Goal: Task Accomplishment & Management: Manage account settings

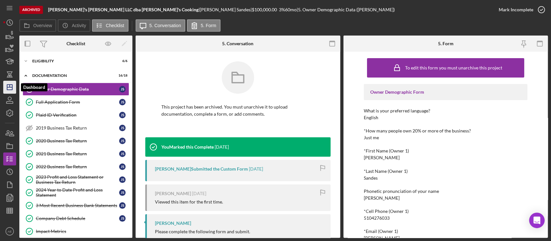
click at [6, 88] on icon "Icon/Dashboard" at bounding box center [10, 87] width 16 height 16
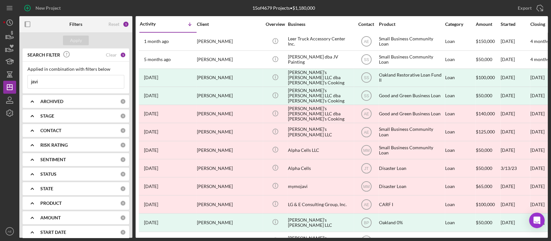
click at [69, 85] on input "javi" at bounding box center [76, 81] width 96 height 13
click at [46, 96] on div "ARCHIVED 0" at bounding box center [82, 101] width 85 height 13
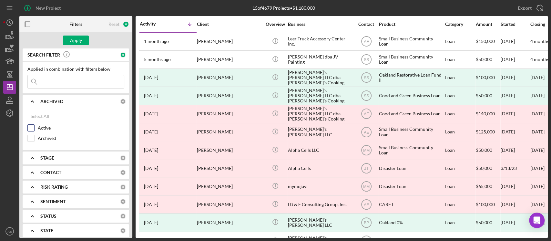
click at [31, 126] on input "Active" at bounding box center [31, 127] width 6 height 6
checkbox input "true"
click at [64, 156] on div "STAGE" at bounding box center [80, 157] width 80 height 5
click at [59, 172] on b "CONTACT" at bounding box center [50, 172] width 21 height 5
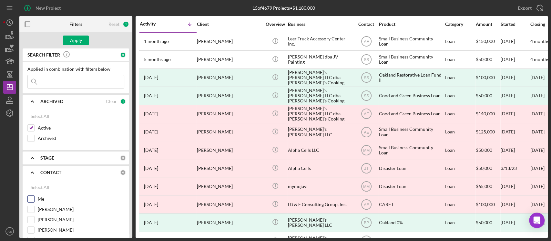
click at [32, 199] on input "Me" at bounding box center [31, 198] width 6 height 6
checkbox input "true"
click at [80, 41] on div "Apply" at bounding box center [76, 40] width 12 height 10
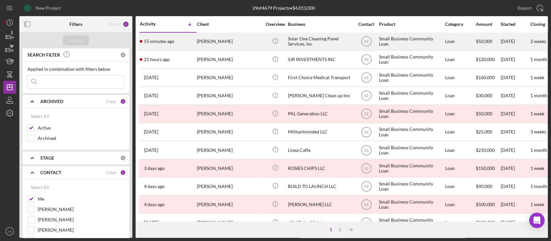
click at [234, 45] on div "[PERSON_NAME]" at bounding box center [229, 41] width 65 height 17
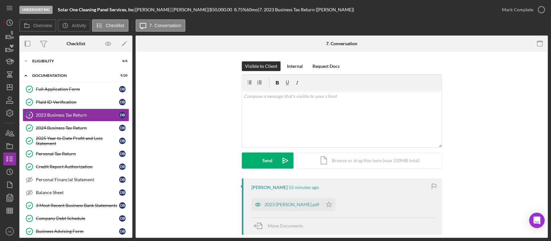
scroll to position [34, 0]
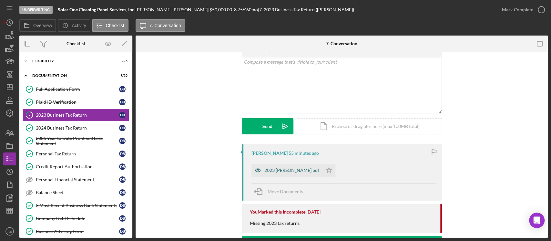
click at [255, 168] on icon "button" at bounding box center [257, 169] width 5 height 3
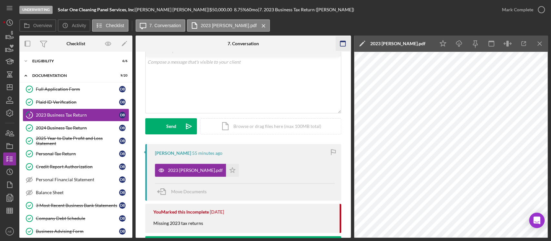
click at [338, 46] on icon "button" at bounding box center [342, 43] width 15 height 15
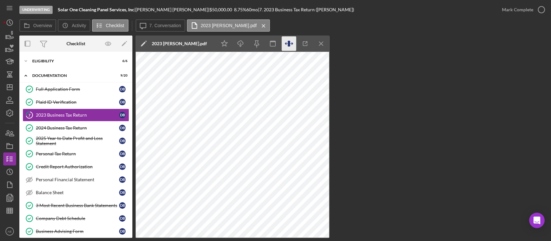
click at [288, 45] on icon "button" at bounding box center [288, 44] width 2 height 6
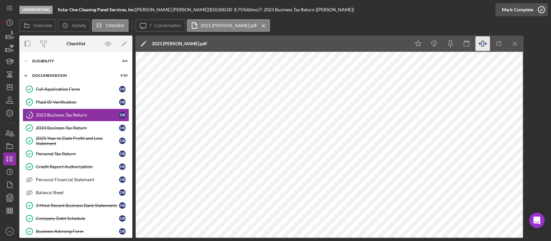
click at [511, 6] on div "Mark Complete" at bounding box center [517, 9] width 31 height 13
click at [13, 85] on icon "Icon/Dashboard" at bounding box center [10, 87] width 16 height 16
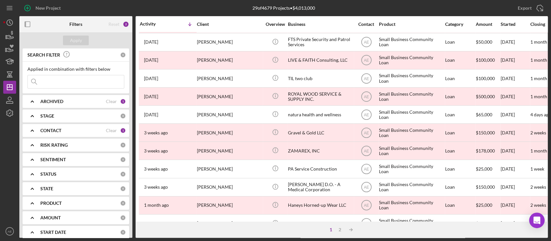
scroll to position [269, 0]
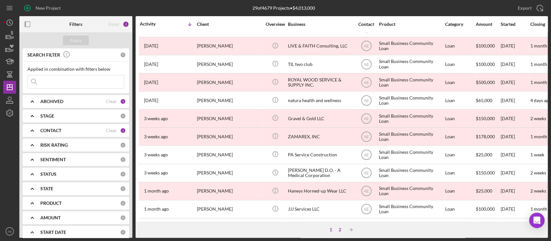
click at [341, 228] on div "2" at bounding box center [339, 229] width 9 height 5
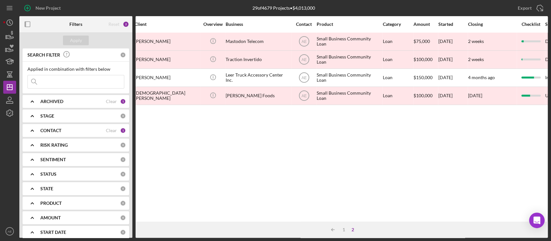
scroll to position [0, 0]
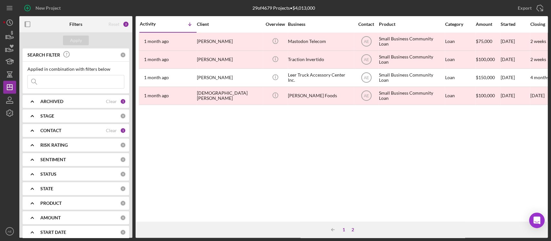
click at [343, 228] on div "1" at bounding box center [343, 229] width 9 height 5
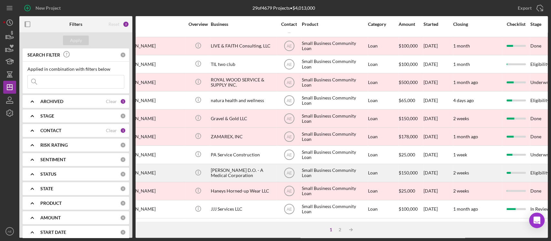
scroll to position [269, 31]
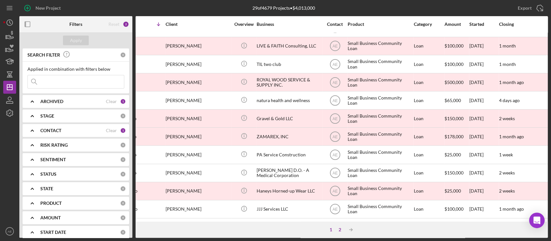
click at [339, 228] on div "2" at bounding box center [339, 229] width 9 height 5
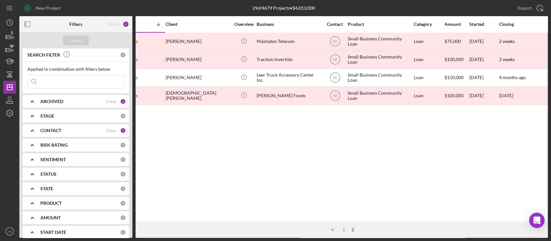
scroll to position [0, 0]
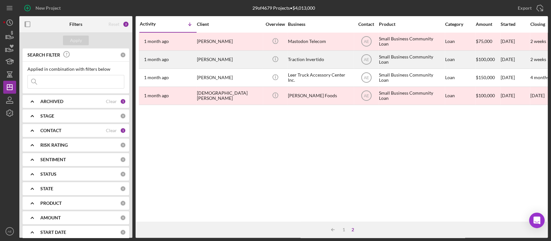
click at [229, 61] on div "[PERSON_NAME]" at bounding box center [229, 59] width 65 height 17
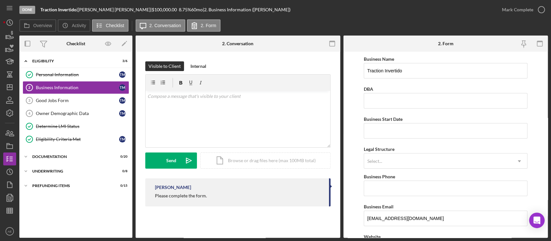
click at [41, 11] on b "Traction Invertido" at bounding box center [58, 9] width 36 height 5
click at [5, 147] on icon "button" at bounding box center [10, 146] width 16 height 16
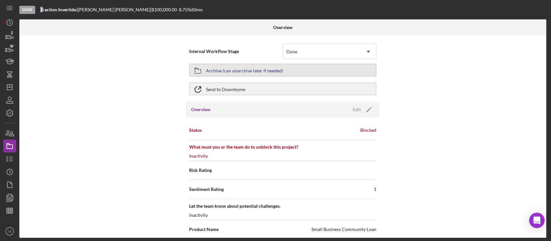
click at [256, 71] on div "Archive (can unarchive later if needed)" at bounding box center [244, 70] width 77 height 12
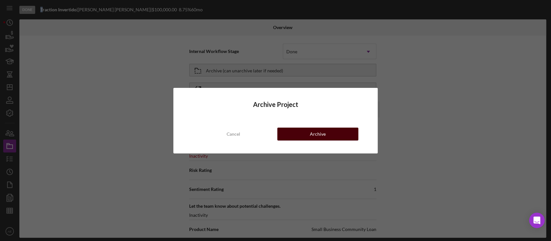
click at [307, 134] on button "Archive" at bounding box center [317, 133] width 81 height 13
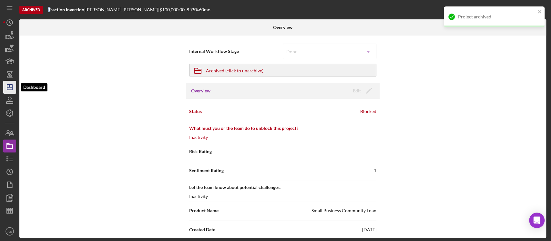
click at [10, 86] on icon "Icon/Dashboard" at bounding box center [10, 87] width 16 height 16
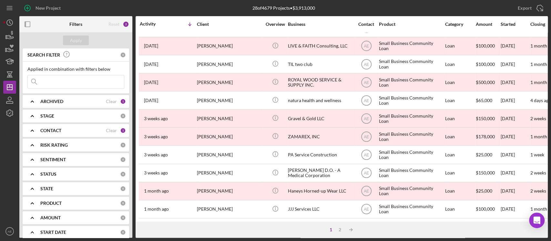
scroll to position [269, 0]
click at [335, 229] on div "2" at bounding box center [339, 229] width 9 height 5
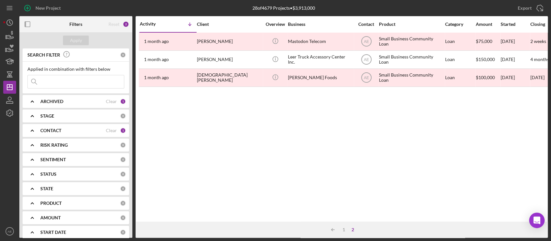
scroll to position [0, 0]
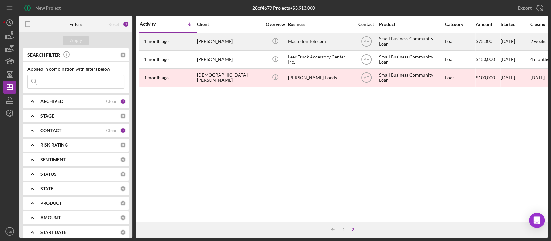
click at [222, 40] on div "[PERSON_NAME]" at bounding box center [229, 41] width 65 height 17
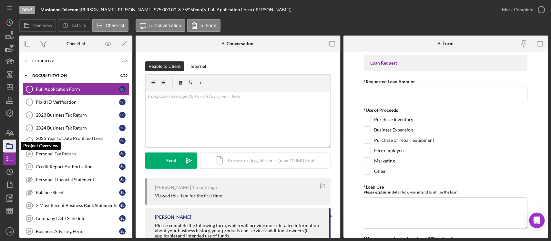
click at [9, 145] on icon "button" at bounding box center [10, 146] width 16 height 16
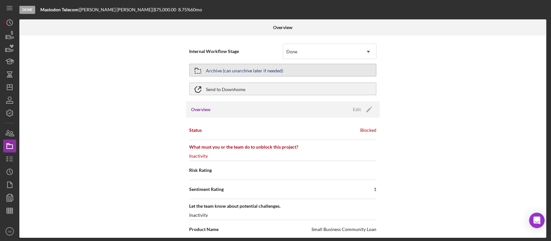
click at [258, 67] on div "Archive (can unarchive later if needed)" at bounding box center [244, 70] width 77 height 12
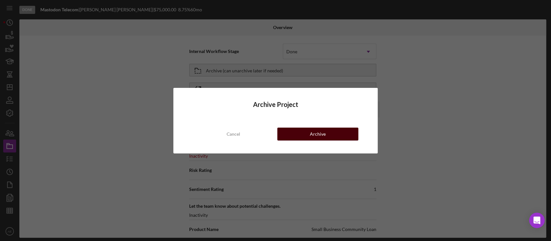
click at [300, 133] on button "Archive" at bounding box center [317, 133] width 81 height 13
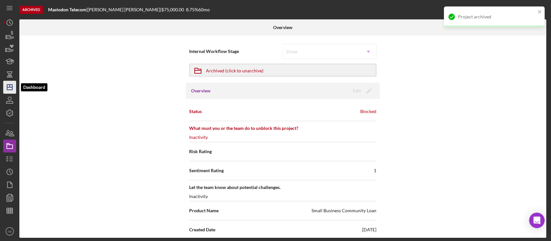
click at [8, 86] on icon "Icon/Dashboard" at bounding box center [10, 87] width 16 height 16
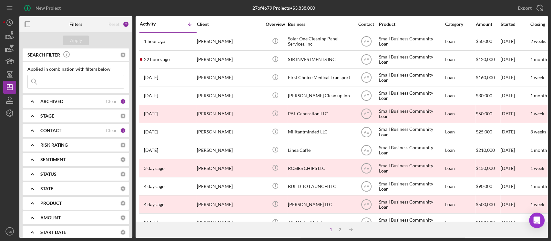
scroll to position [269, 0]
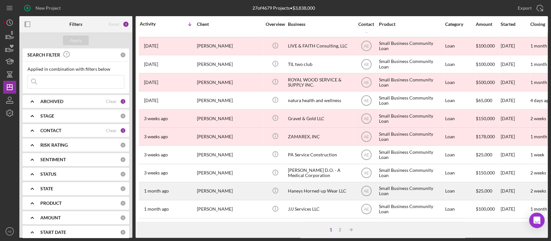
click at [239, 187] on div "[PERSON_NAME]" at bounding box center [229, 190] width 65 height 17
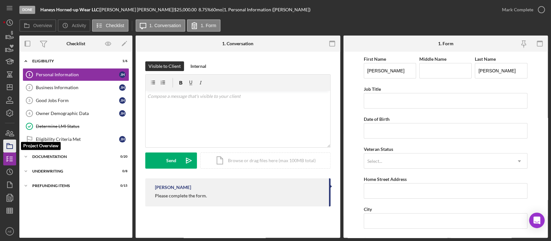
click at [10, 146] on icon "button" at bounding box center [10, 146] width 16 height 16
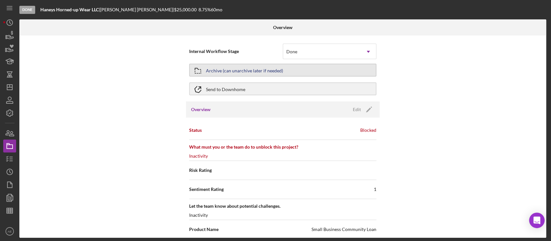
click at [225, 68] on div "Archive (can unarchive later if needed)" at bounding box center [244, 70] width 77 height 12
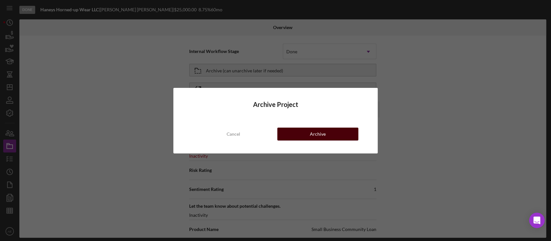
click at [305, 137] on button "Archive" at bounding box center [317, 133] width 81 height 13
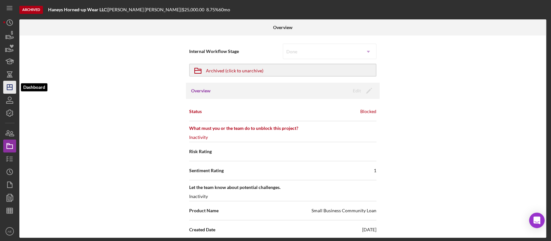
click at [14, 88] on icon "Icon/Dashboard" at bounding box center [10, 87] width 16 height 16
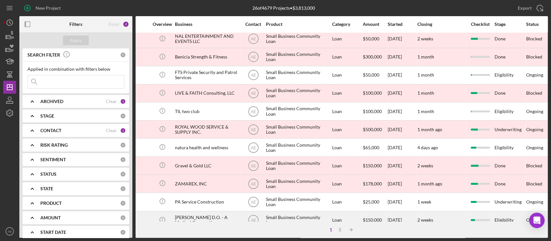
scroll to position [269, 0]
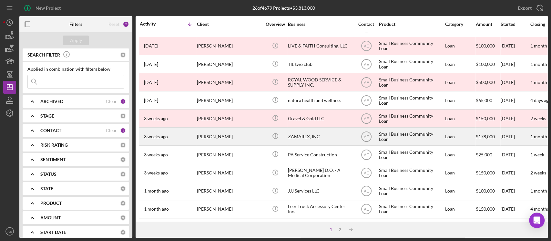
click at [220, 128] on div "[PERSON_NAME]" at bounding box center [229, 136] width 65 height 17
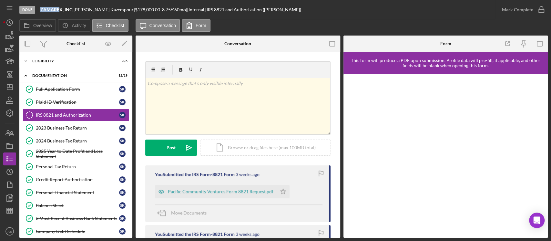
drag, startPoint x: 41, startPoint y: 9, endPoint x: 60, endPoint y: 11, distance: 19.4
click at [60, 11] on b "ZAMAREX, INC" at bounding box center [56, 9] width 32 height 5
copy b "[PERSON_NAME]"
click at [12, 145] on icon "button" at bounding box center [10, 146] width 16 height 16
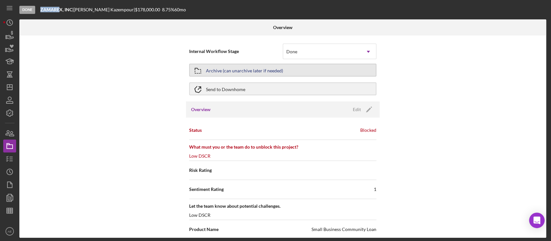
click at [247, 71] on div "Archive (can unarchive later if needed)" at bounding box center [244, 70] width 77 height 12
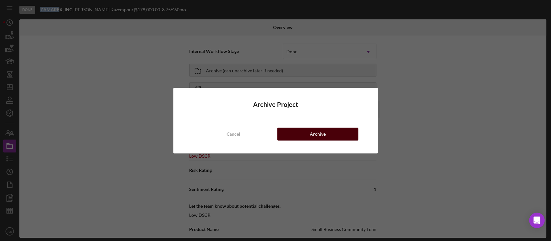
click at [309, 135] on button "Archive" at bounding box center [317, 133] width 81 height 13
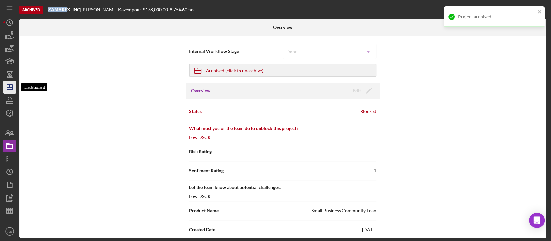
click at [10, 89] on icon "Icon/Dashboard" at bounding box center [10, 87] width 16 height 16
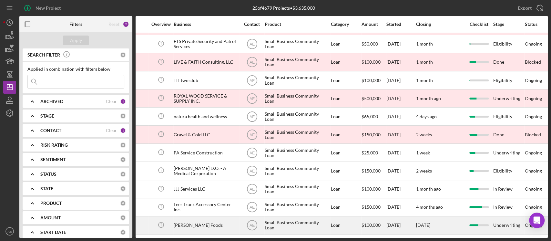
scroll to position [253, 0]
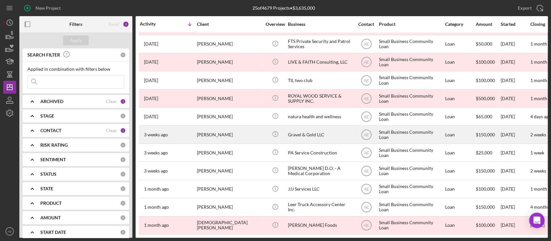
click at [306, 126] on div "Gravel & Gold LLC" at bounding box center [320, 134] width 65 height 17
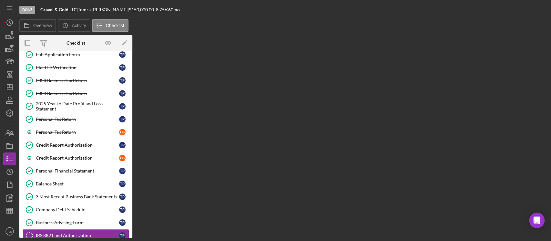
scroll to position [138, 0]
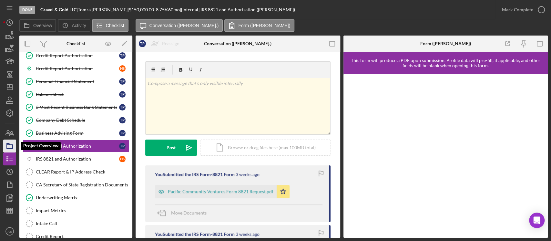
click at [10, 146] on icon "button" at bounding box center [10, 146] width 16 height 16
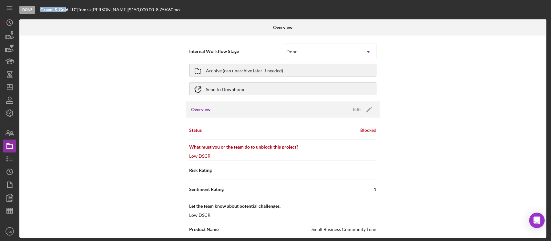
drag, startPoint x: 40, startPoint y: 8, endPoint x: 67, endPoint y: 10, distance: 26.6
click at [67, 10] on b "Gravel & Gold LLC" at bounding box center [58, 9] width 36 height 5
copy b "Gravel & Gol"
click at [242, 72] on div "Archive (can unarchive later if needed)" at bounding box center [244, 70] width 77 height 12
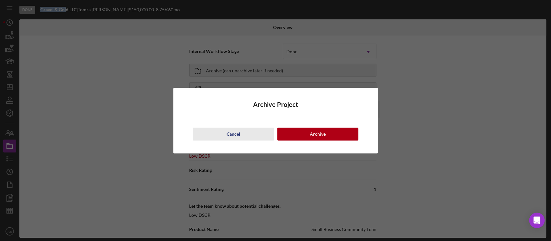
click at [242, 131] on button "Cancel" at bounding box center [233, 133] width 81 height 13
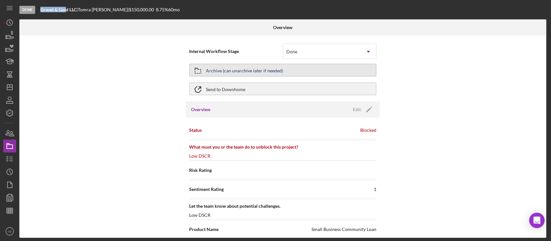
click at [258, 73] on div "Archive (can unarchive later if needed)" at bounding box center [244, 70] width 77 height 12
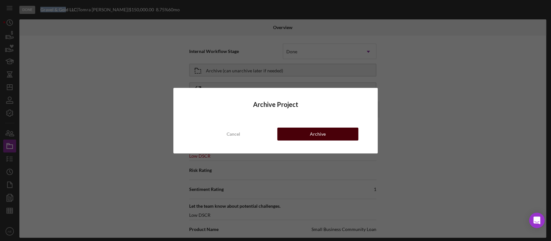
click at [316, 134] on div "Archive" at bounding box center [318, 133] width 16 height 13
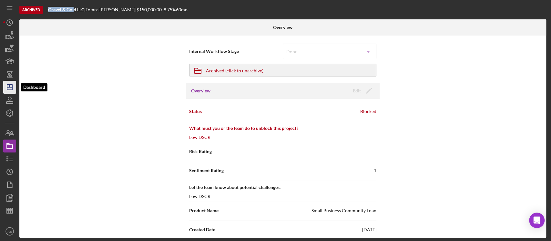
click at [14, 85] on icon "Icon/Dashboard" at bounding box center [10, 87] width 16 height 16
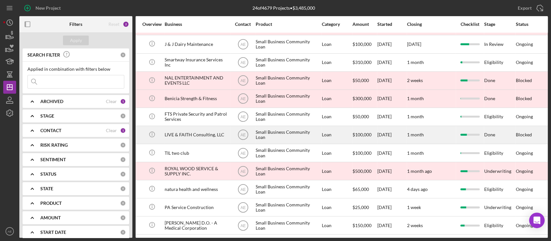
scroll to position [178, 0]
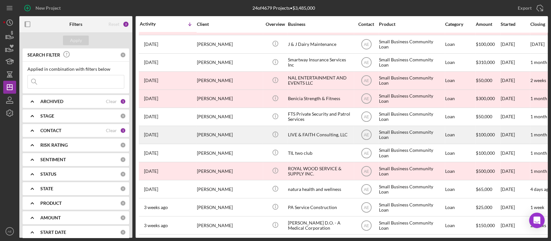
click at [219, 133] on div "[PERSON_NAME]" at bounding box center [229, 134] width 65 height 17
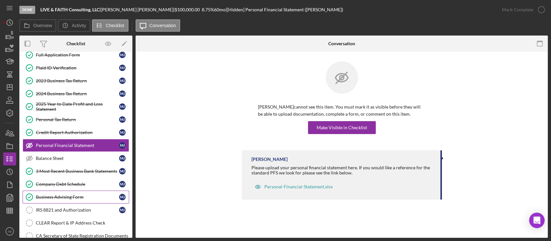
scroll to position [137, 0]
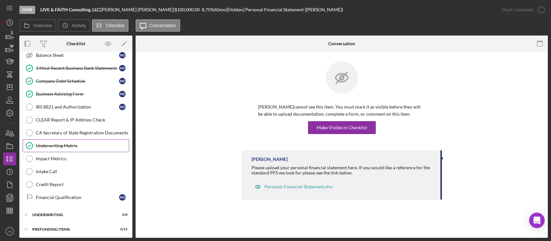
click at [65, 145] on div "Underwriting Matrix" at bounding box center [82, 145] width 93 height 5
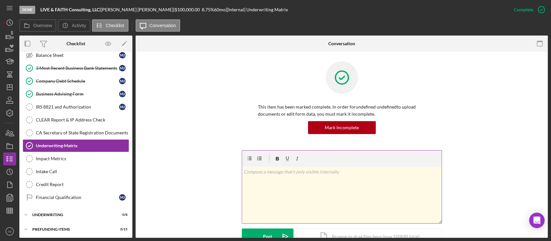
scroll to position [144, 0]
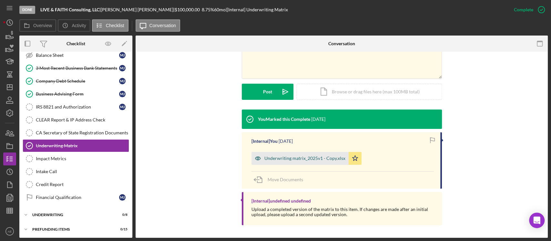
click at [255, 155] on icon "button" at bounding box center [257, 158] width 13 height 13
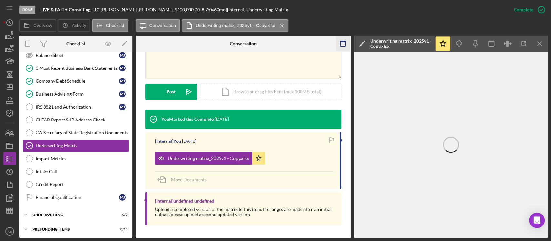
click at [345, 47] on icon "button" at bounding box center [342, 43] width 15 height 15
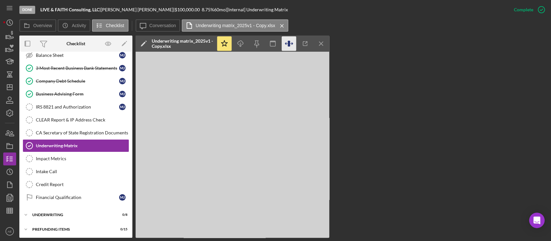
click at [292, 43] on icon "button" at bounding box center [291, 44] width 2 height 2
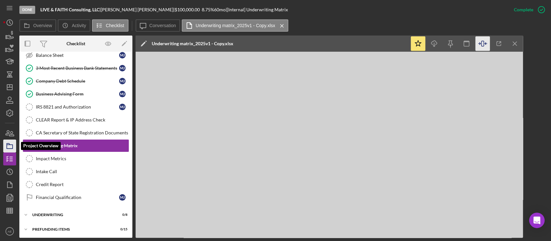
click at [14, 145] on icon "button" at bounding box center [10, 146] width 16 height 16
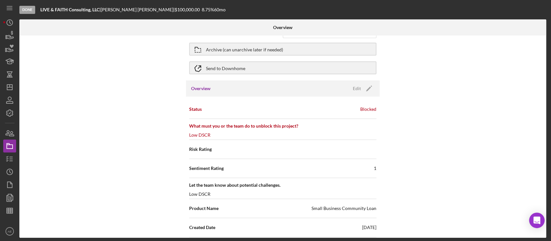
scroll to position [21, 0]
drag, startPoint x: 41, startPoint y: 10, endPoint x: 64, endPoint y: 11, distance: 22.9
click at [64, 11] on b "LIVE & FAITH Consulting, LLC" at bounding box center [69, 9] width 59 height 5
copy b "LIVE & FAIT"
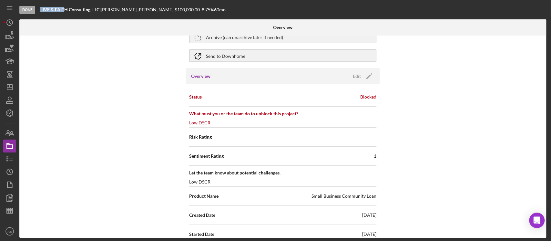
scroll to position [0, 0]
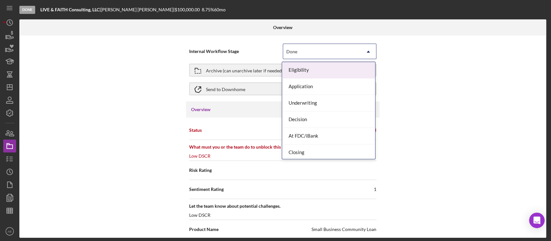
click at [305, 51] on div "Done" at bounding box center [321, 51] width 77 height 15
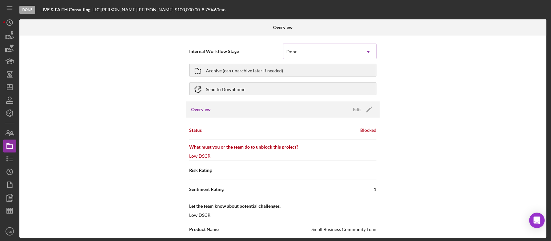
click at [305, 51] on div "Done" at bounding box center [321, 51] width 77 height 15
click at [265, 69] on div "Archive (can unarchive later if needed)" at bounding box center [244, 70] width 77 height 12
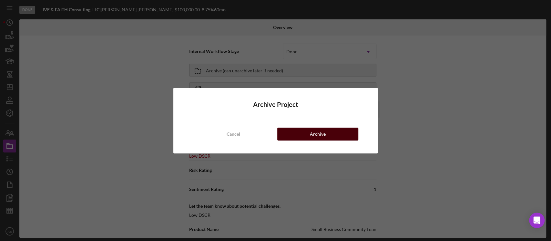
click at [325, 128] on button "Archive" at bounding box center [317, 133] width 81 height 13
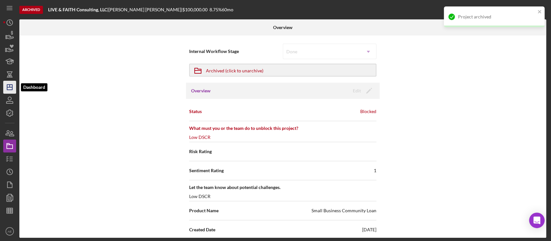
click at [10, 87] on line "button" at bounding box center [10, 86] width 0 height 3
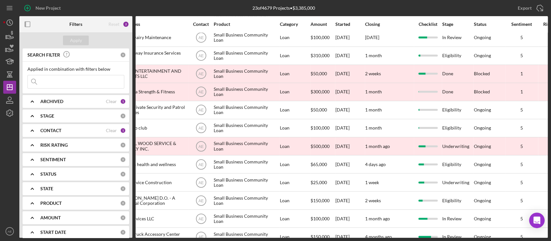
scroll to position [185, 0]
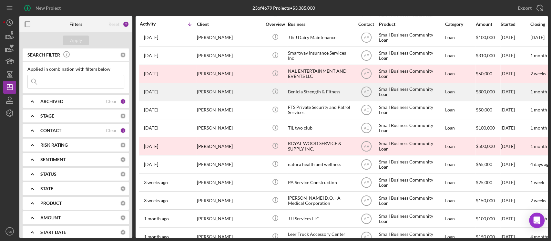
click at [237, 91] on div "[PERSON_NAME]" at bounding box center [229, 91] width 65 height 17
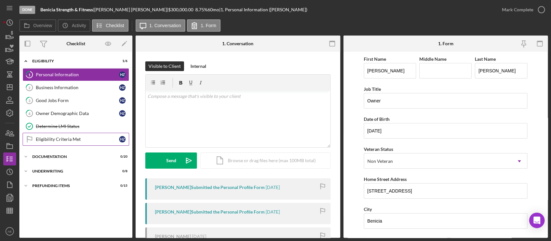
click at [72, 133] on link "Eligibility Criteria Met Eligibility Criteria Met H Z" at bounding box center [76, 139] width 106 height 13
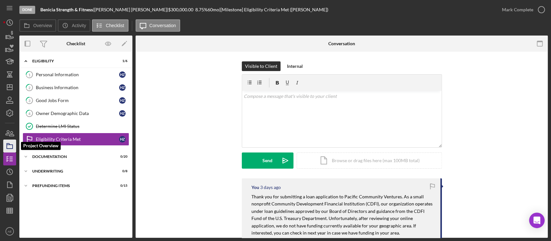
click at [10, 146] on icon "button" at bounding box center [10, 146] width 16 height 16
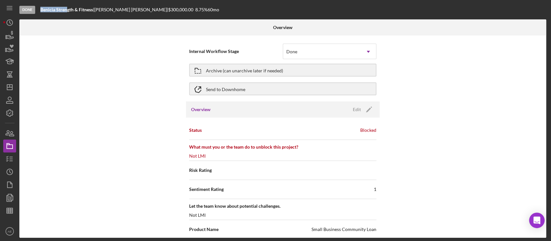
drag, startPoint x: 39, startPoint y: 9, endPoint x: 67, endPoint y: 10, distance: 28.1
click at [67, 10] on div "Done Benicia Strength & Fitness | [PERSON_NAME] | $300,000.00 8.75 % 60 mo" at bounding box center [283, 9] width 528 height 19
copy b "Benicia Stren"
click at [234, 71] on div "Archive (can unarchive later if needed)" at bounding box center [244, 70] width 77 height 12
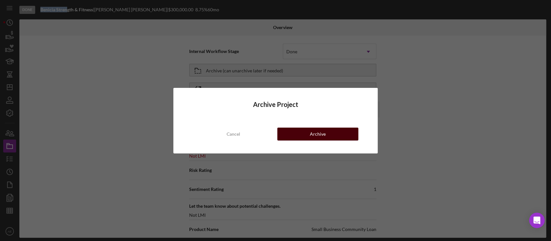
click at [311, 128] on div "Archive" at bounding box center [318, 133] width 16 height 13
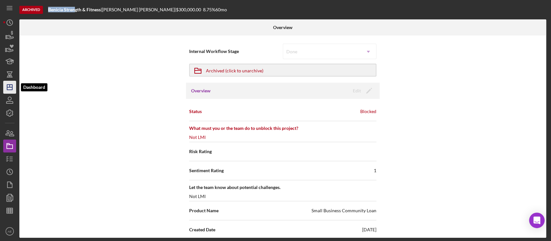
click at [11, 88] on icon "Icon/Dashboard" at bounding box center [10, 87] width 16 height 16
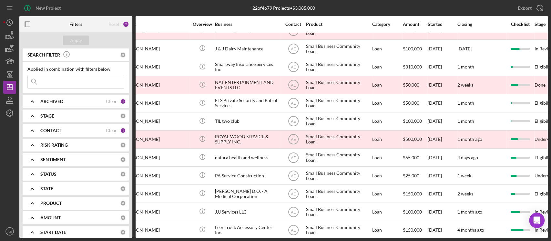
scroll to position [174, 0]
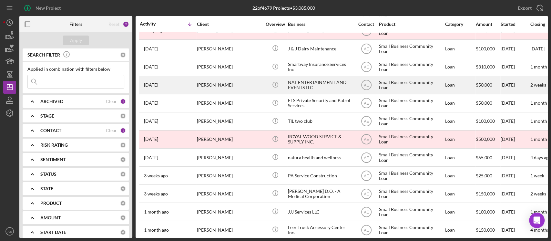
click at [205, 85] on div "[PERSON_NAME]" at bounding box center [229, 84] width 65 height 17
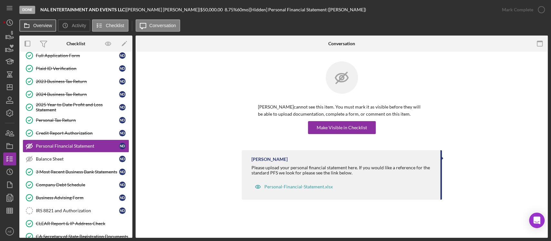
scroll to position [34, 0]
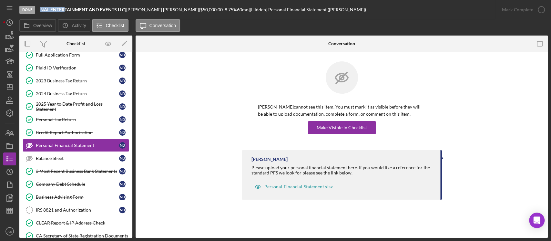
drag, startPoint x: 41, startPoint y: 10, endPoint x: 65, endPoint y: 9, distance: 23.2
click at [65, 9] on b "NAL ENTERTAINMENT AND EVENTS LLC" at bounding box center [82, 9] width 85 height 5
copy b "NAL ENTER"
click at [9, 147] on icon "button" at bounding box center [10, 146] width 16 height 16
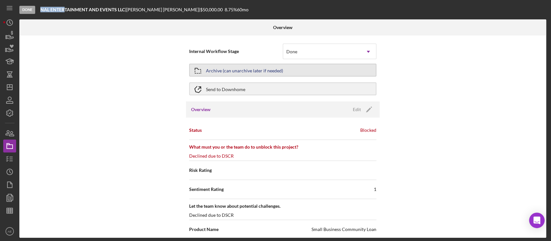
click at [237, 67] on div "Archive (can unarchive later if needed)" at bounding box center [244, 70] width 77 height 12
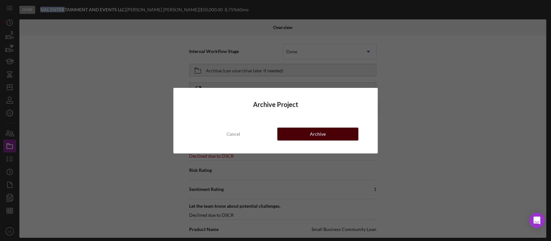
click at [307, 131] on button "Archive" at bounding box center [317, 133] width 81 height 13
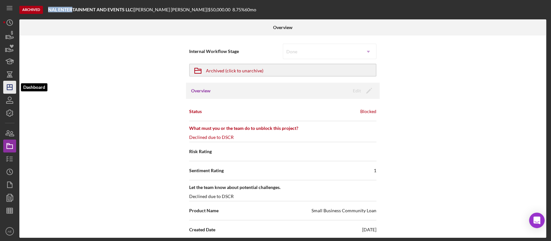
click at [10, 86] on icon "Icon/Dashboard" at bounding box center [10, 87] width 16 height 16
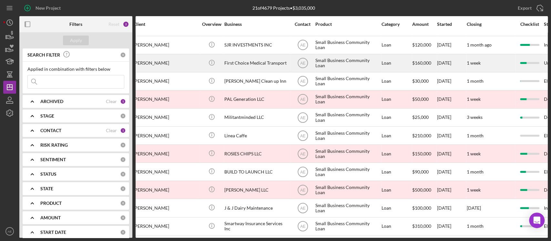
scroll to position [15, 0]
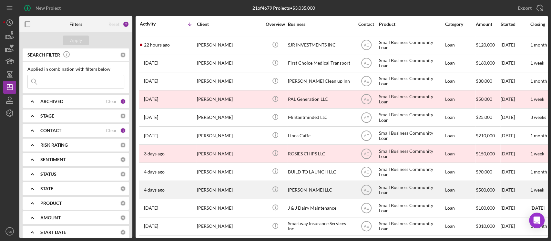
click at [191, 192] on div "[DATE] [PERSON_NAME]" at bounding box center [168, 189] width 56 height 17
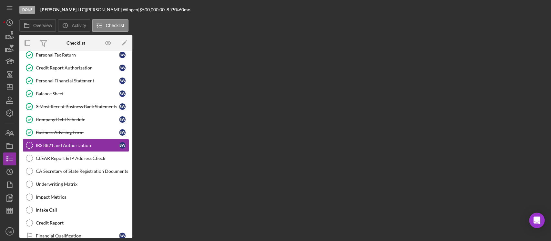
scroll to position [98, 0]
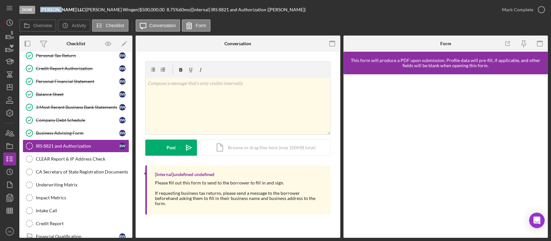
drag, startPoint x: 40, startPoint y: 9, endPoint x: 59, endPoint y: 10, distance: 19.4
click at [59, 10] on div "Done [PERSON_NAME] LLC | [PERSON_NAME] | $500,000.00 8.75 % 60 mo | [Internal] …" at bounding box center [257, 9] width 476 height 19
copy b "Waylynn"
click at [15, 144] on icon "button" at bounding box center [10, 146] width 16 height 16
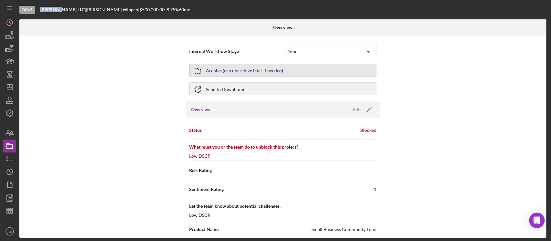
click at [224, 71] on div "Archive (can unarchive later if needed)" at bounding box center [244, 70] width 77 height 12
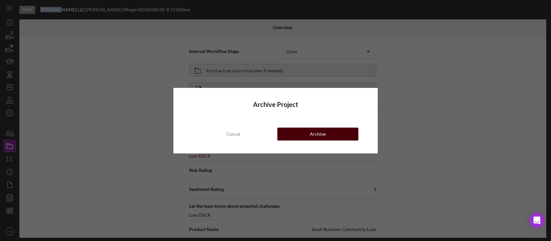
click at [317, 130] on div "Archive" at bounding box center [318, 133] width 16 height 13
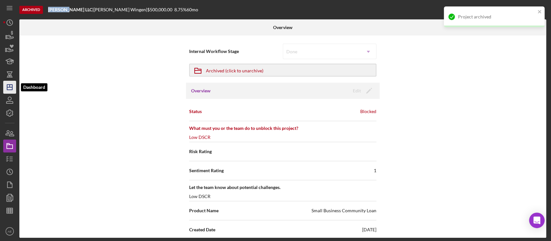
click at [11, 84] on icon "Icon/Dashboard" at bounding box center [10, 87] width 16 height 16
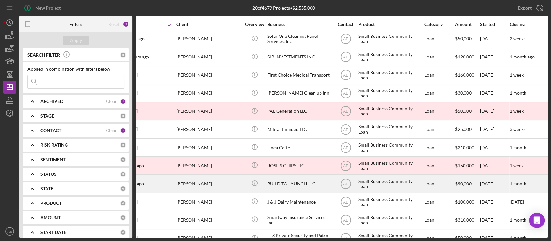
scroll to position [3, 0]
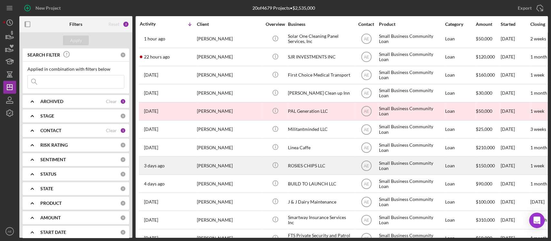
click at [219, 164] on div "[PERSON_NAME]" at bounding box center [229, 165] width 65 height 17
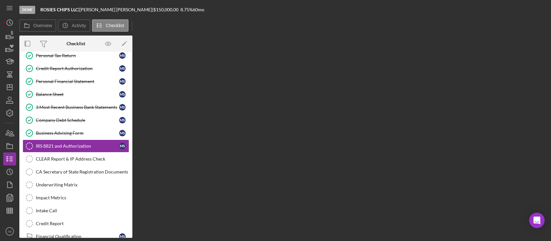
scroll to position [98, 0]
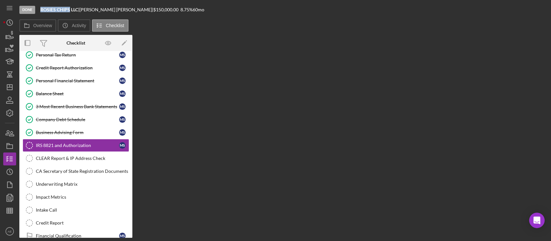
drag, startPoint x: 40, startPoint y: 10, endPoint x: 69, endPoint y: 11, distance: 29.1
click at [69, 11] on div "Done ROSIES CHIPS LLC | [PERSON_NAME] | $150,000.00 8.75 % 60 mo" at bounding box center [283, 9] width 528 height 19
copy b "ROSIES CHIPS"
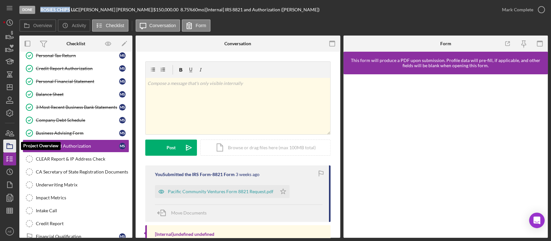
click at [7, 143] on icon "button" at bounding box center [10, 146] width 16 height 16
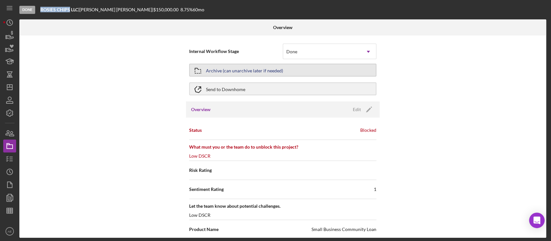
click at [233, 70] on div "Archive (can unarchive later if needed)" at bounding box center [244, 70] width 77 height 12
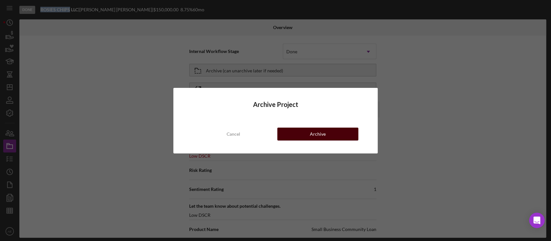
click at [303, 134] on button "Archive" at bounding box center [317, 133] width 81 height 13
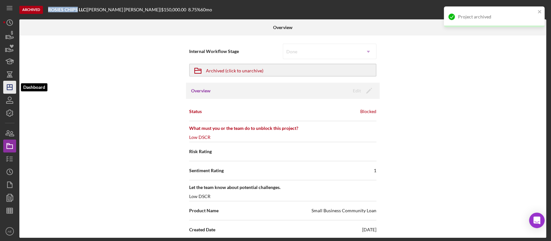
click at [9, 91] on icon "Icon/Dashboard" at bounding box center [10, 87] width 16 height 16
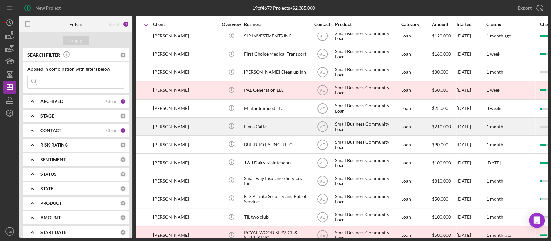
scroll to position [24, 0]
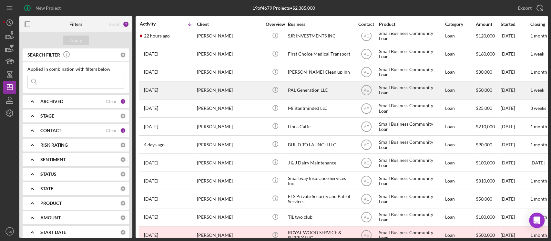
click at [190, 86] on div "[DATE] [PERSON_NAME]" at bounding box center [168, 90] width 56 height 17
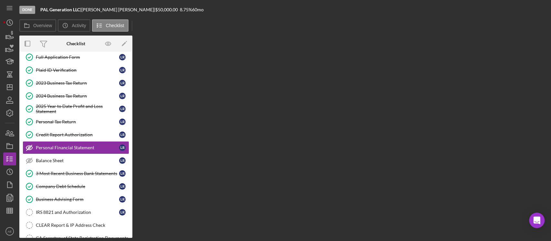
scroll to position [34, 0]
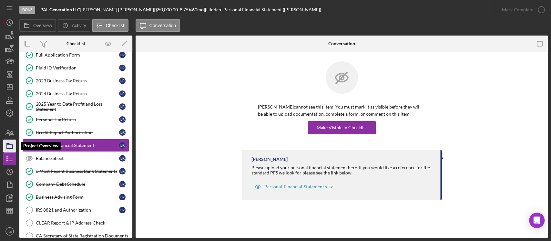
click at [8, 144] on polygon "button" at bounding box center [8, 143] width 3 height 1
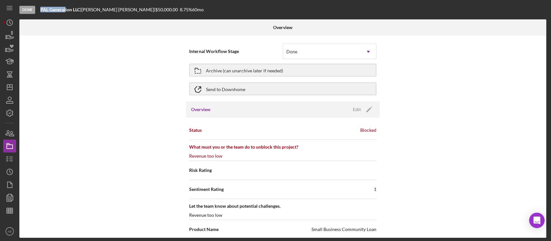
drag, startPoint x: 40, startPoint y: 11, endPoint x: 66, endPoint y: 12, distance: 25.5
click at [66, 12] on b "PAL Generation LLC" at bounding box center [60, 9] width 40 height 5
copy b "PAL Generat"
click at [276, 68] on div "Archive (can unarchive later if needed)" at bounding box center [244, 70] width 77 height 12
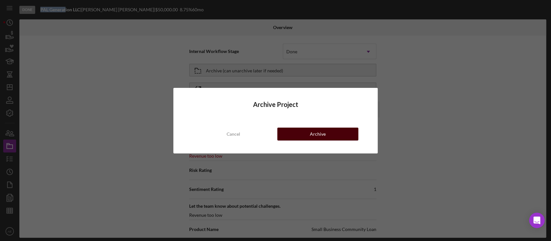
click at [320, 135] on div "Archive" at bounding box center [318, 133] width 16 height 13
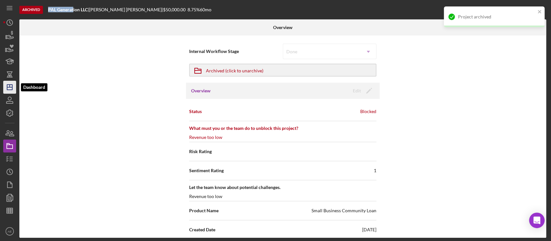
click at [8, 92] on icon "Icon/Dashboard" at bounding box center [10, 87] width 16 height 16
